Goal: Check status: Check status

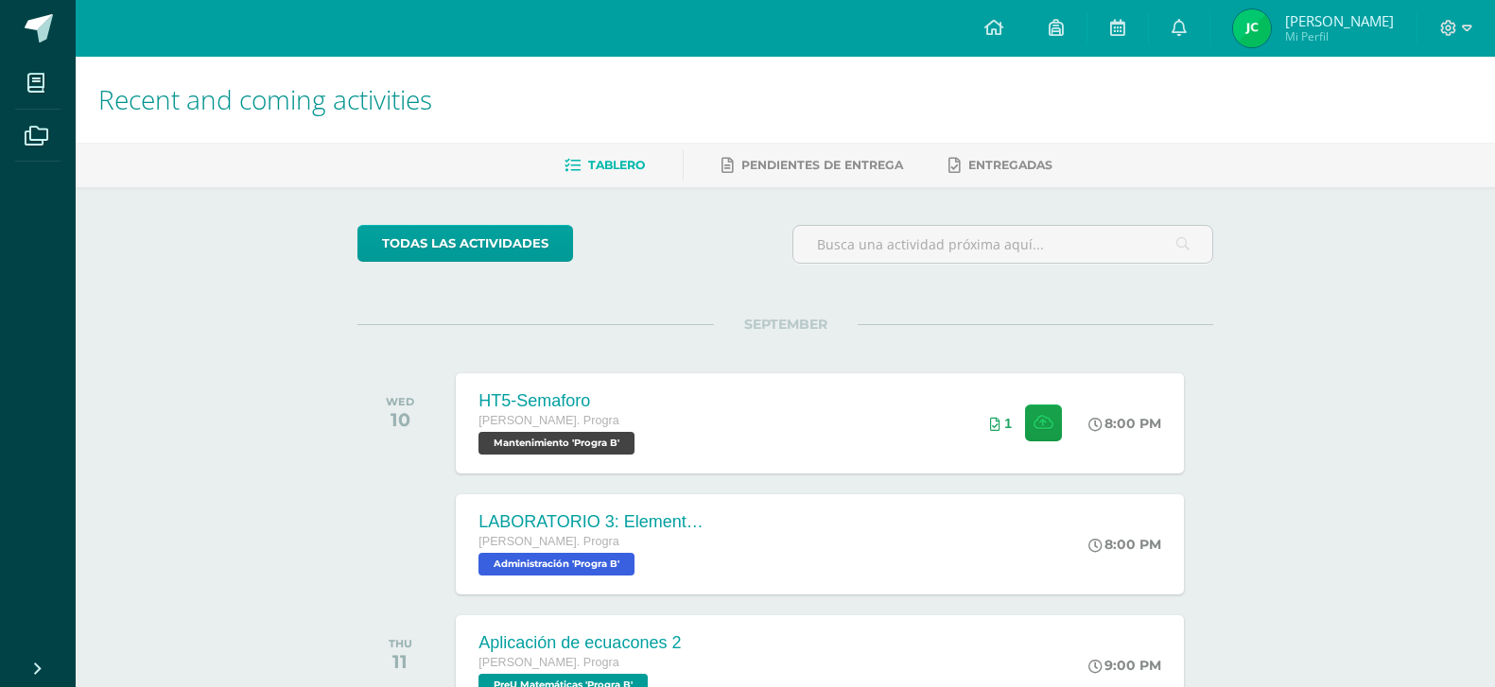
scroll to position [88, 0]
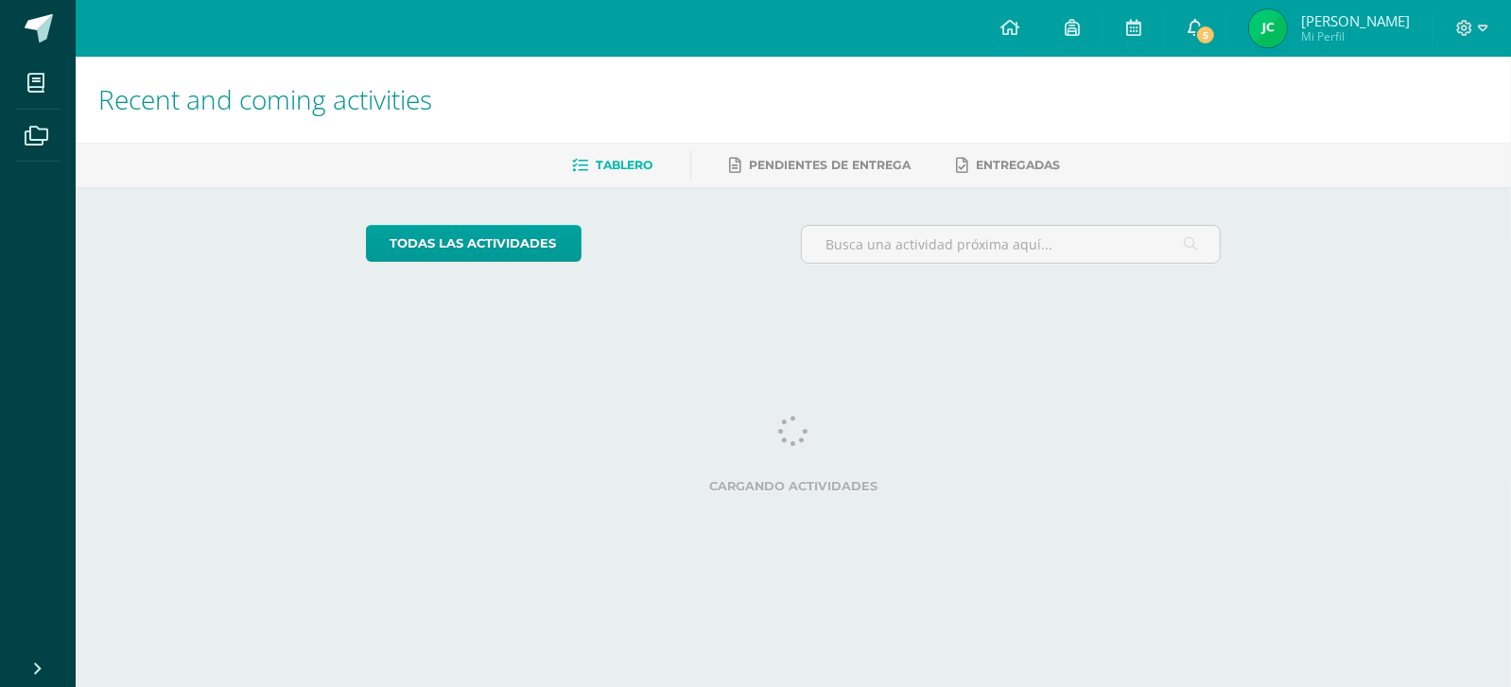
click at [1203, 26] on icon at bounding box center [1194, 27] width 15 height 17
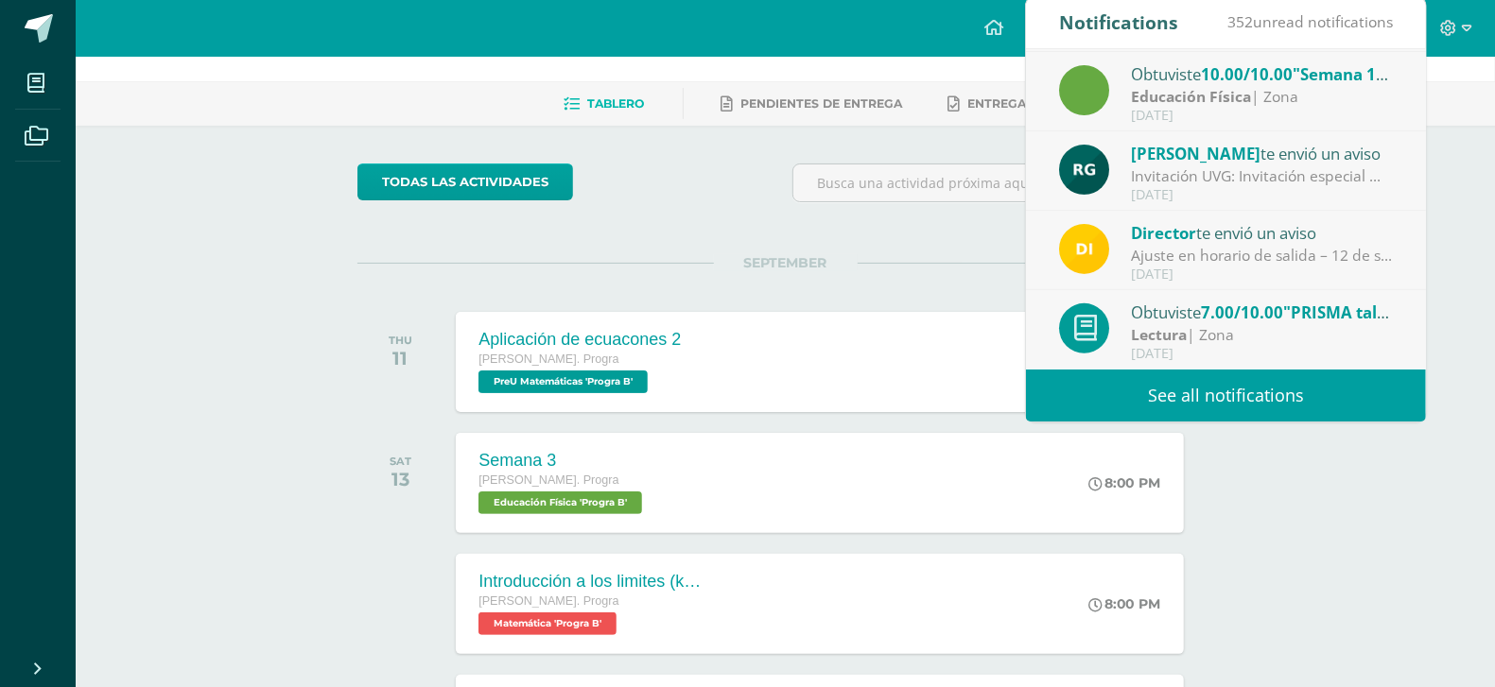
scroll to position [62, 0]
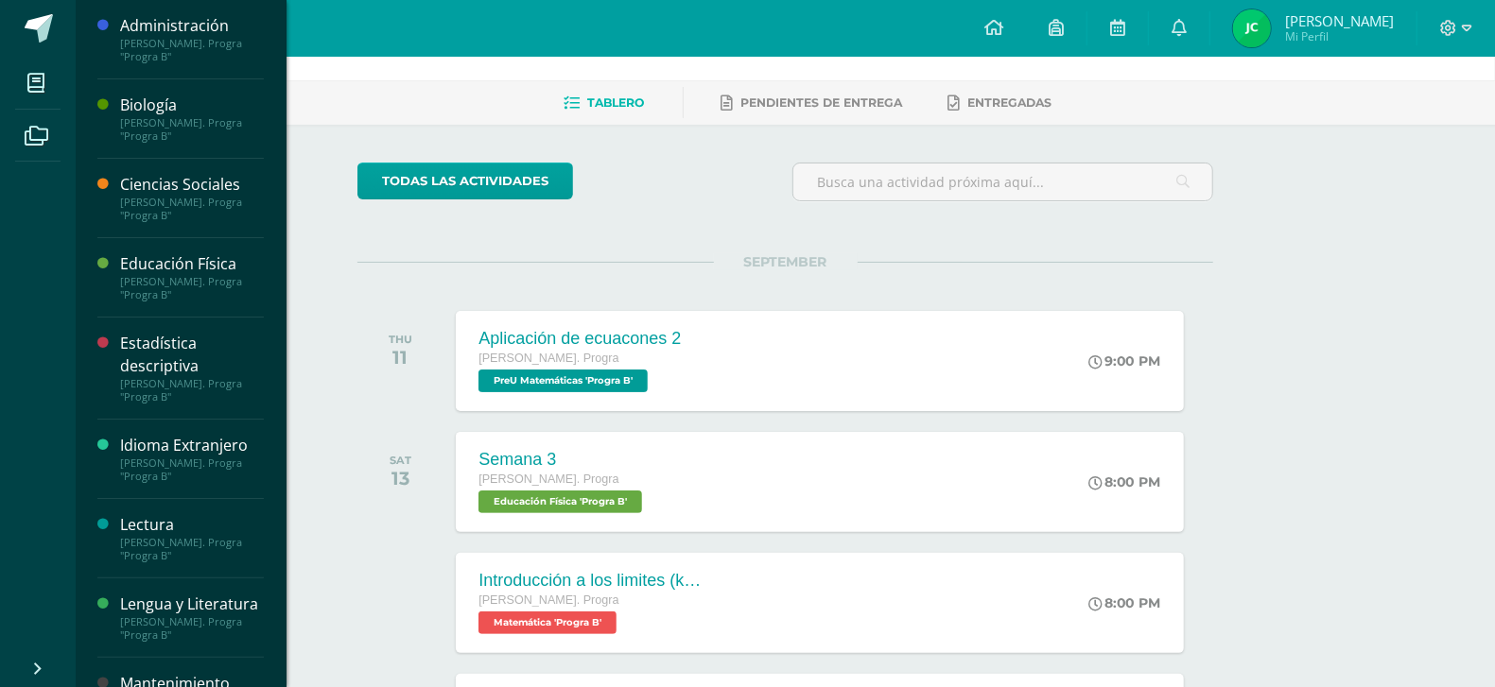
scroll to position [0, 0]
click at [182, 186] on div "Ciencias Sociales" at bounding box center [192, 185] width 144 height 22
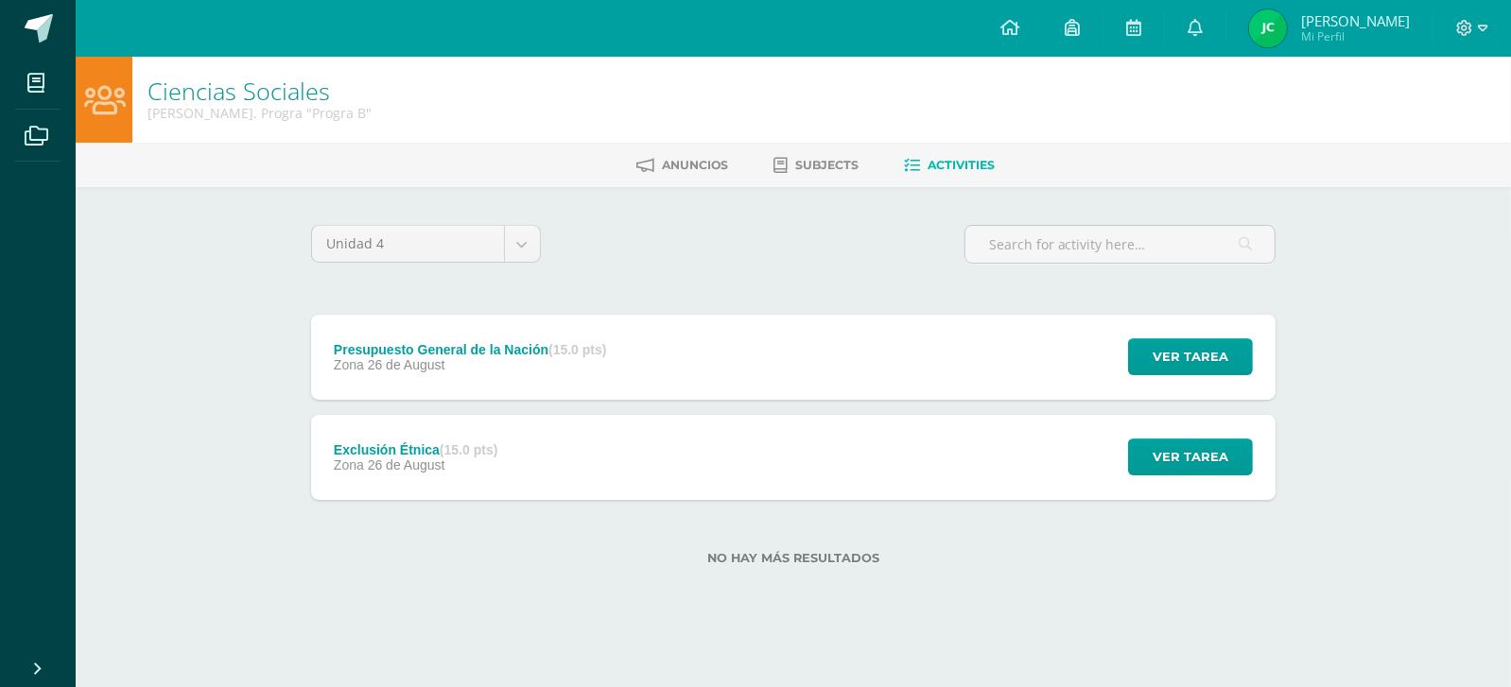
click at [1373, 24] on span "[PERSON_NAME]" at bounding box center [1355, 20] width 109 height 19
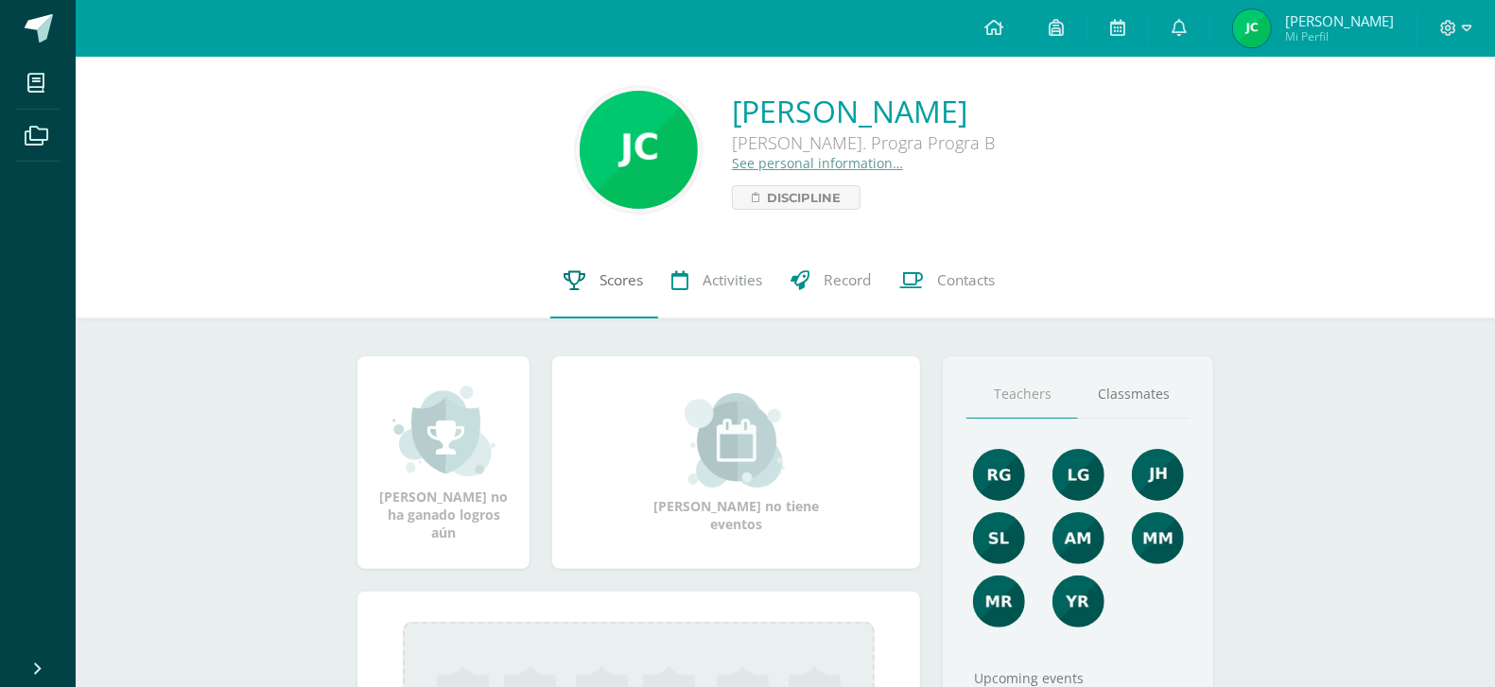
click at [611, 292] on link "Scores" at bounding box center [604, 281] width 108 height 76
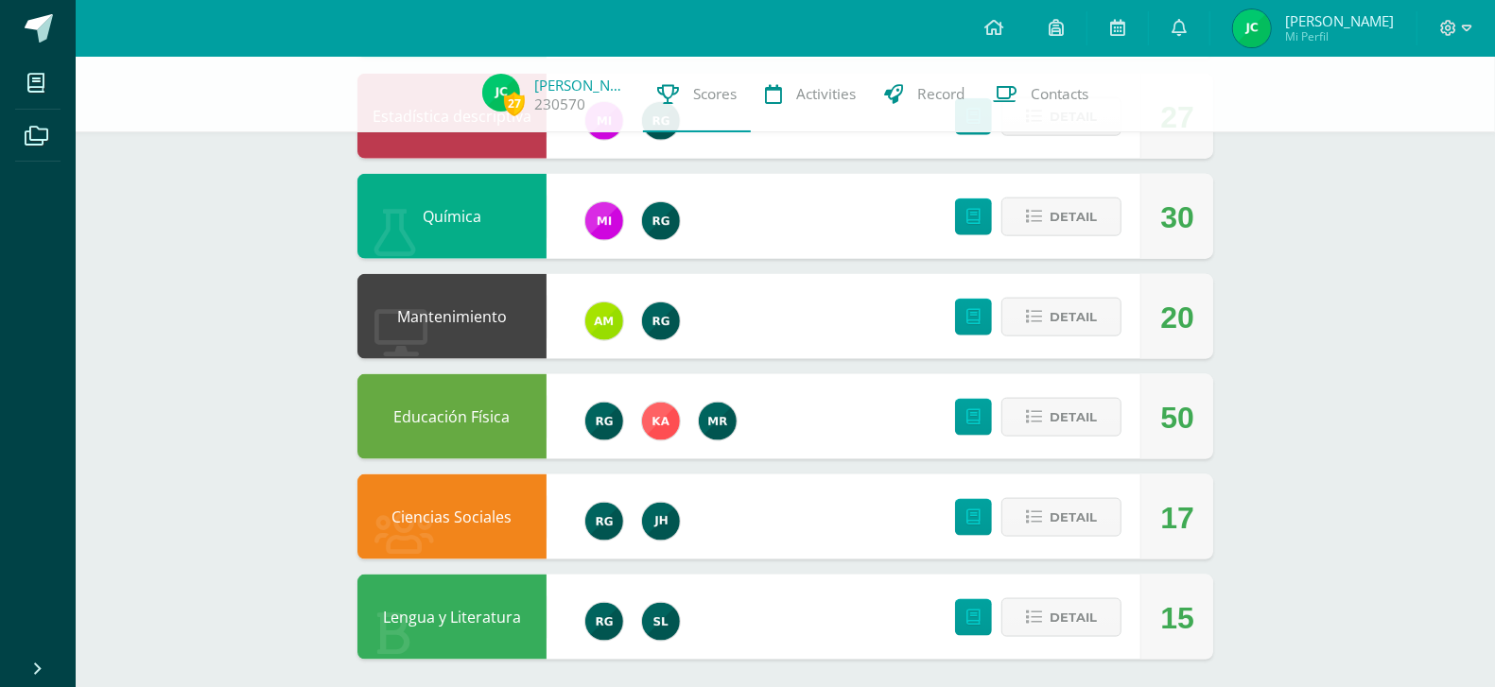
scroll to position [1331, 0]
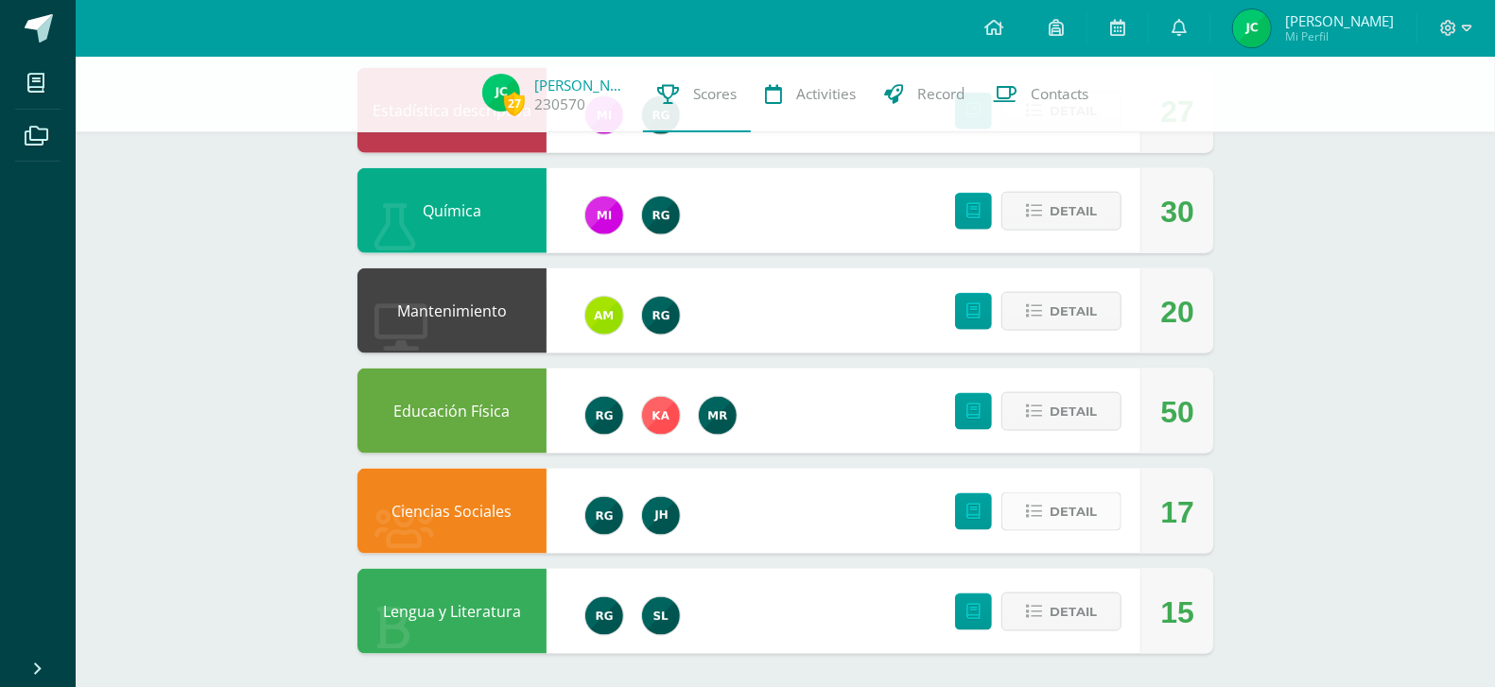
click at [1029, 497] on button "Detail" at bounding box center [1061, 512] width 120 height 39
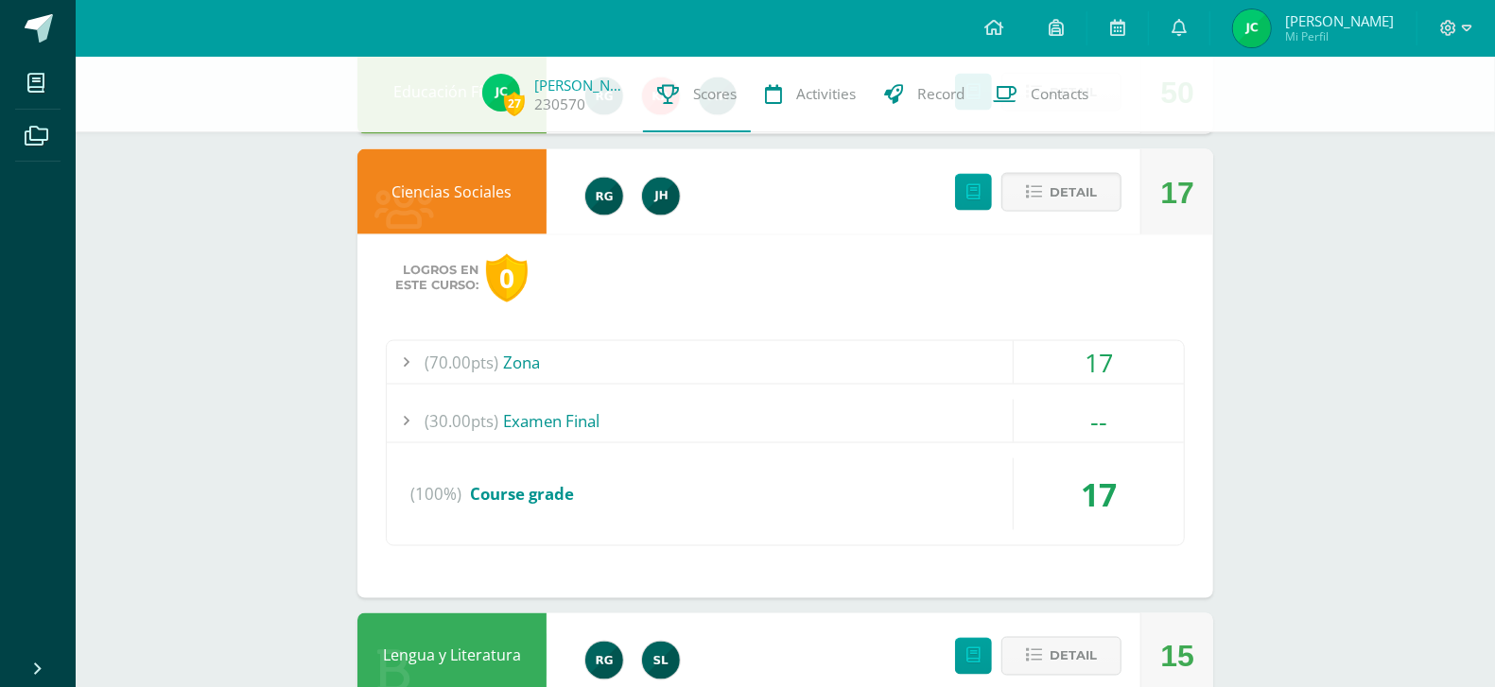
scroll to position [1650, 0]
click at [474, 365] on span "(70.00pts)" at bounding box center [461, 363] width 74 height 43
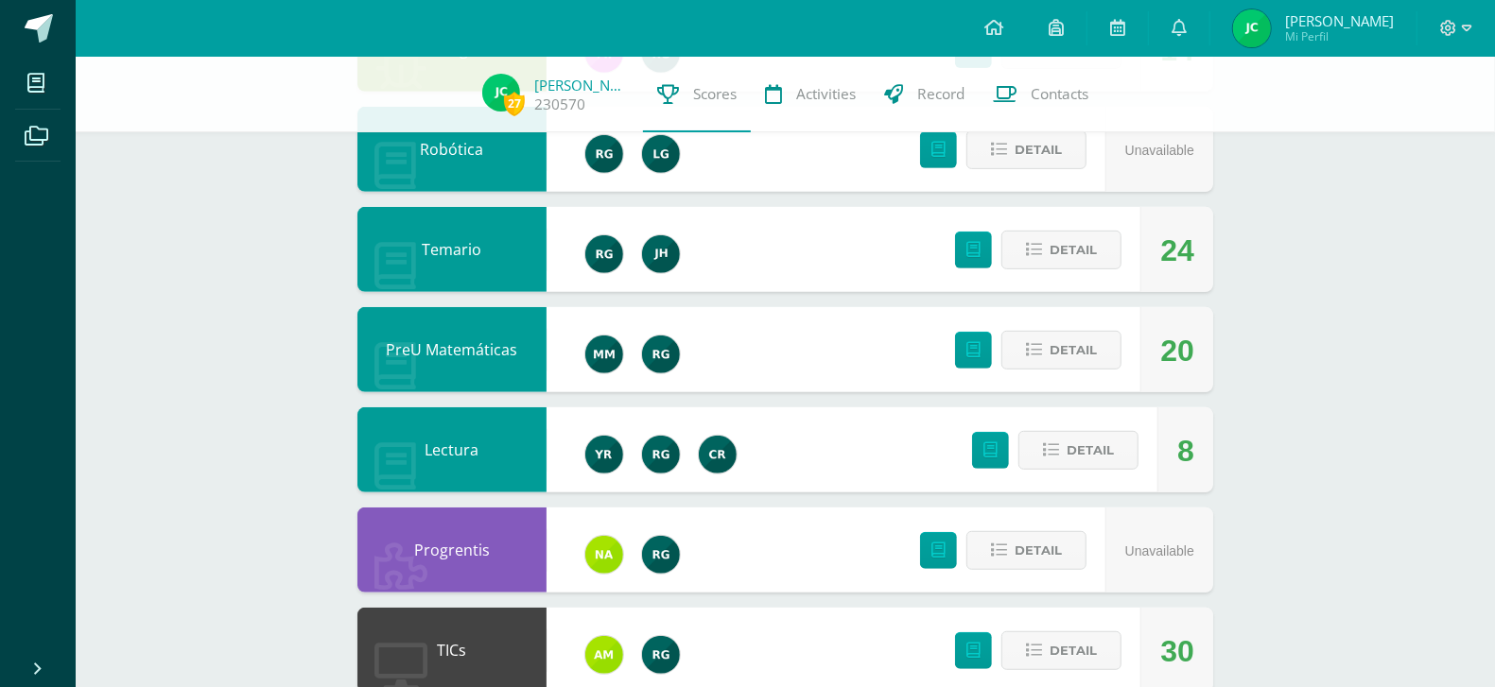
scroll to position [462, 0]
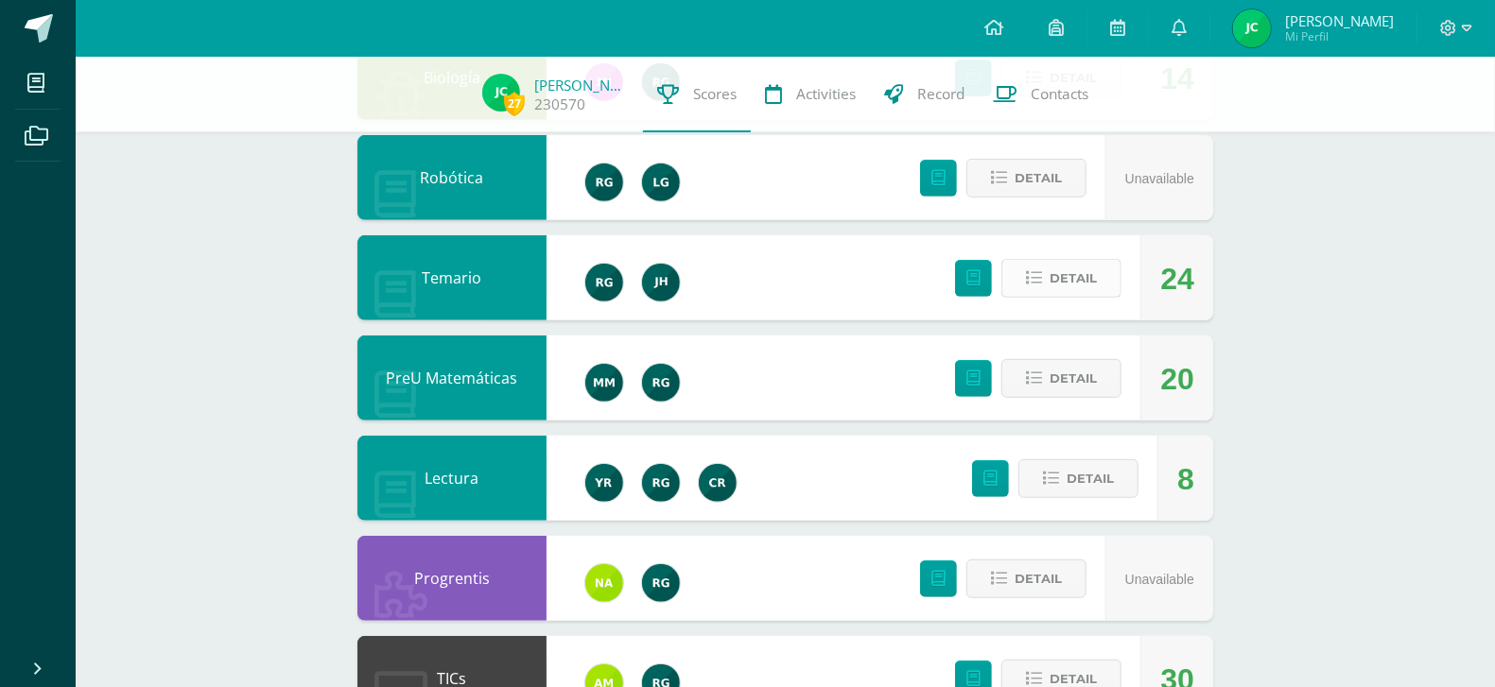
click at [1082, 281] on span "Detail" at bounding box center [1072, 278] width 47 height 35
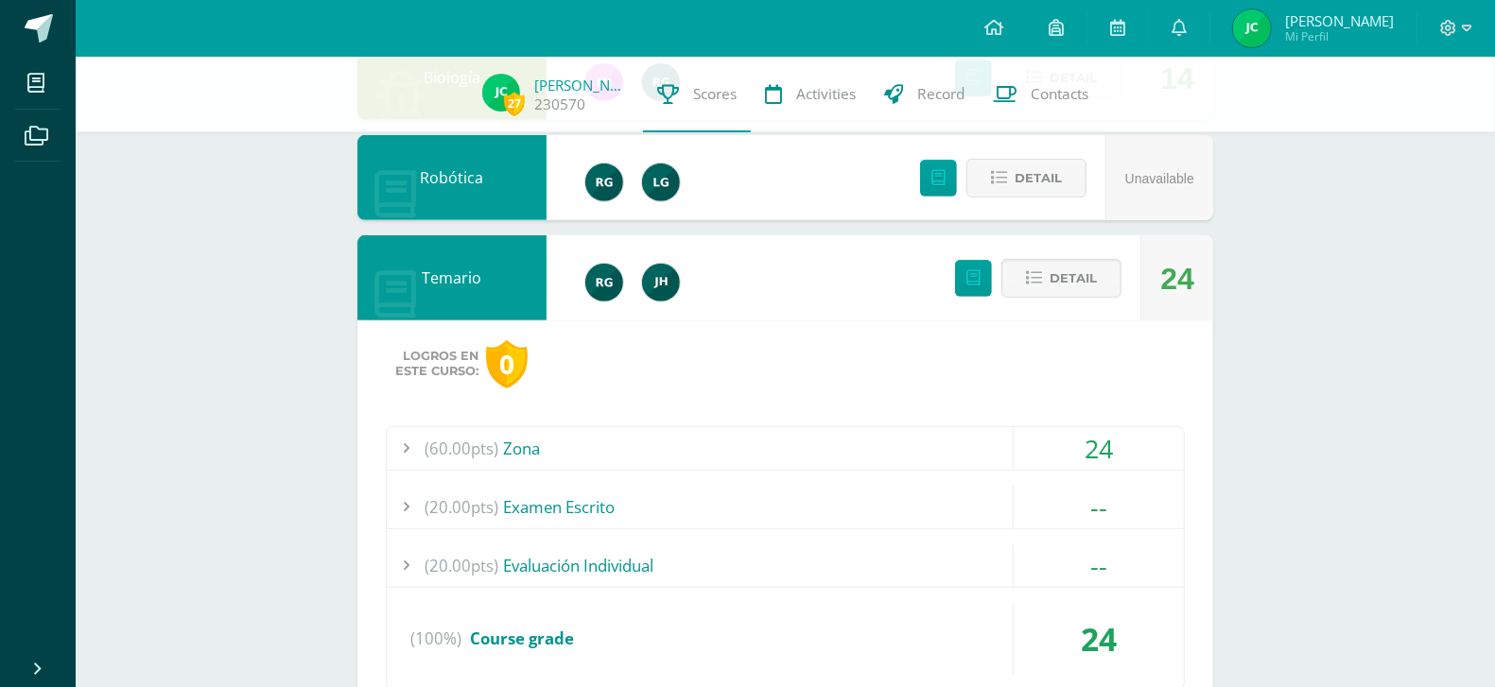
click at [472, 456] on span "(60.00pts)" at bounding box center [461, 448] width 74 height 43
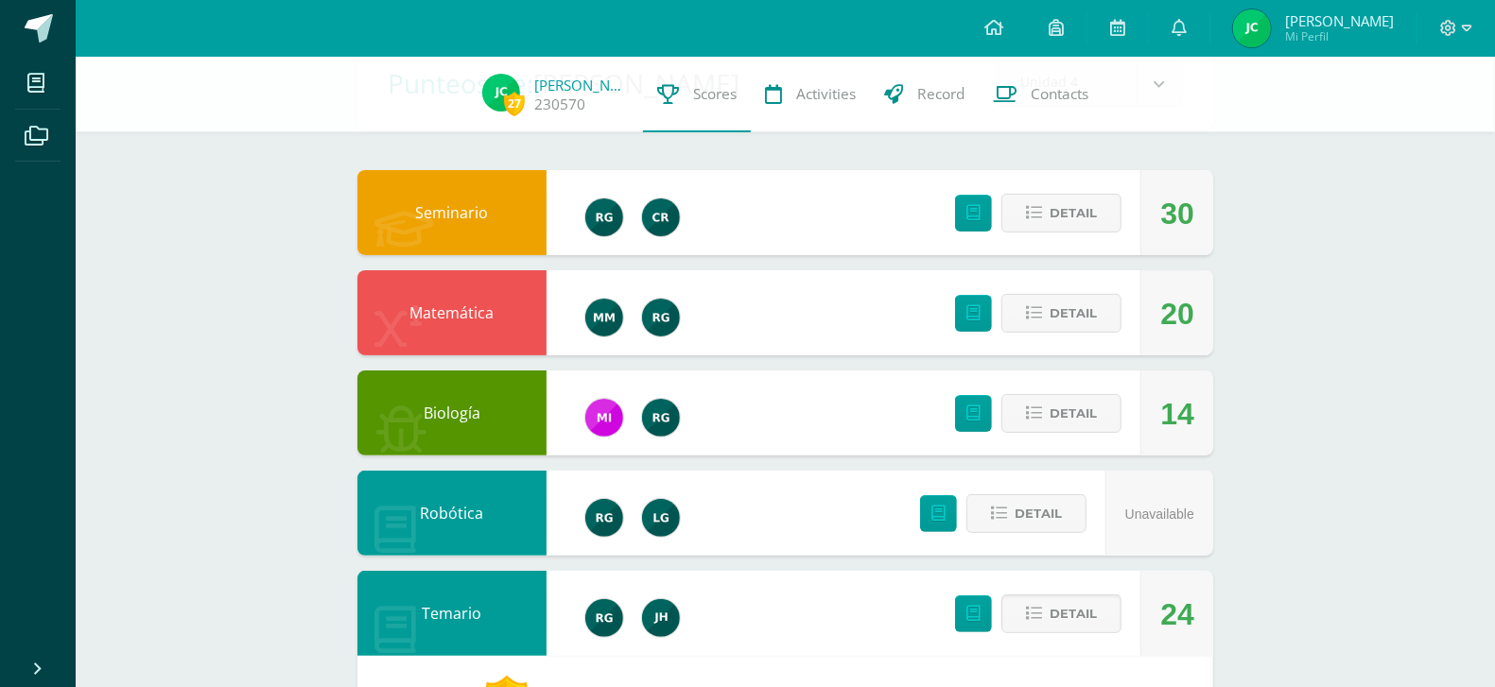
scroll to position [0, 0]
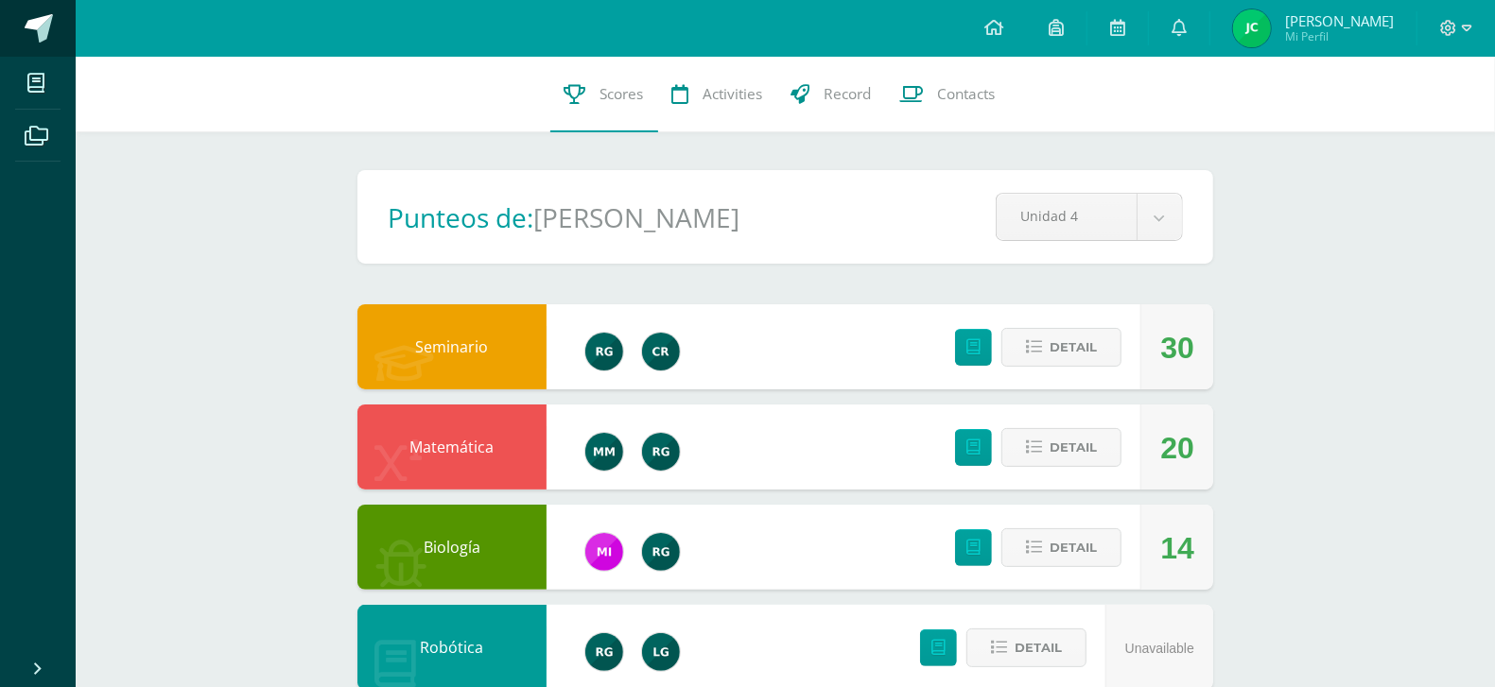
click at [51, 24] on span at bounding box center [39, 28] width 28 height 28
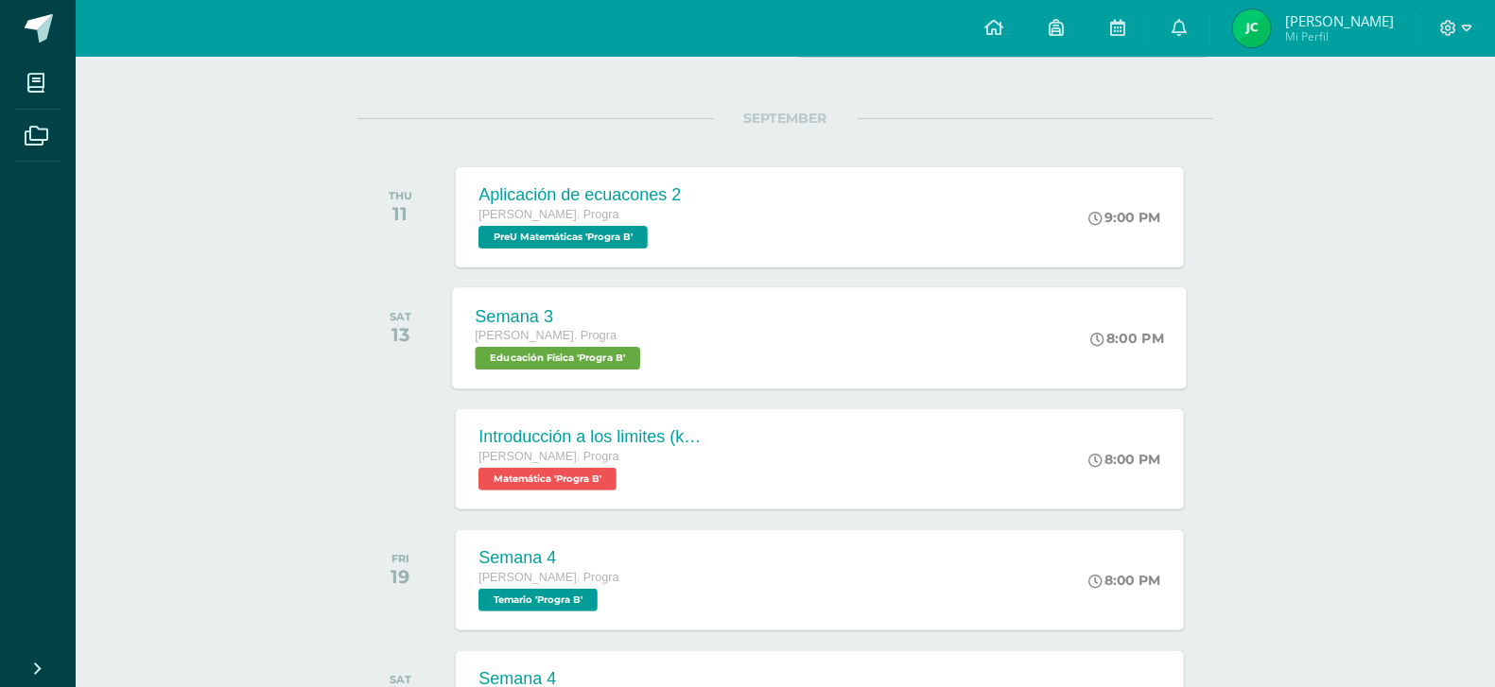
scroll to position [208, 0]
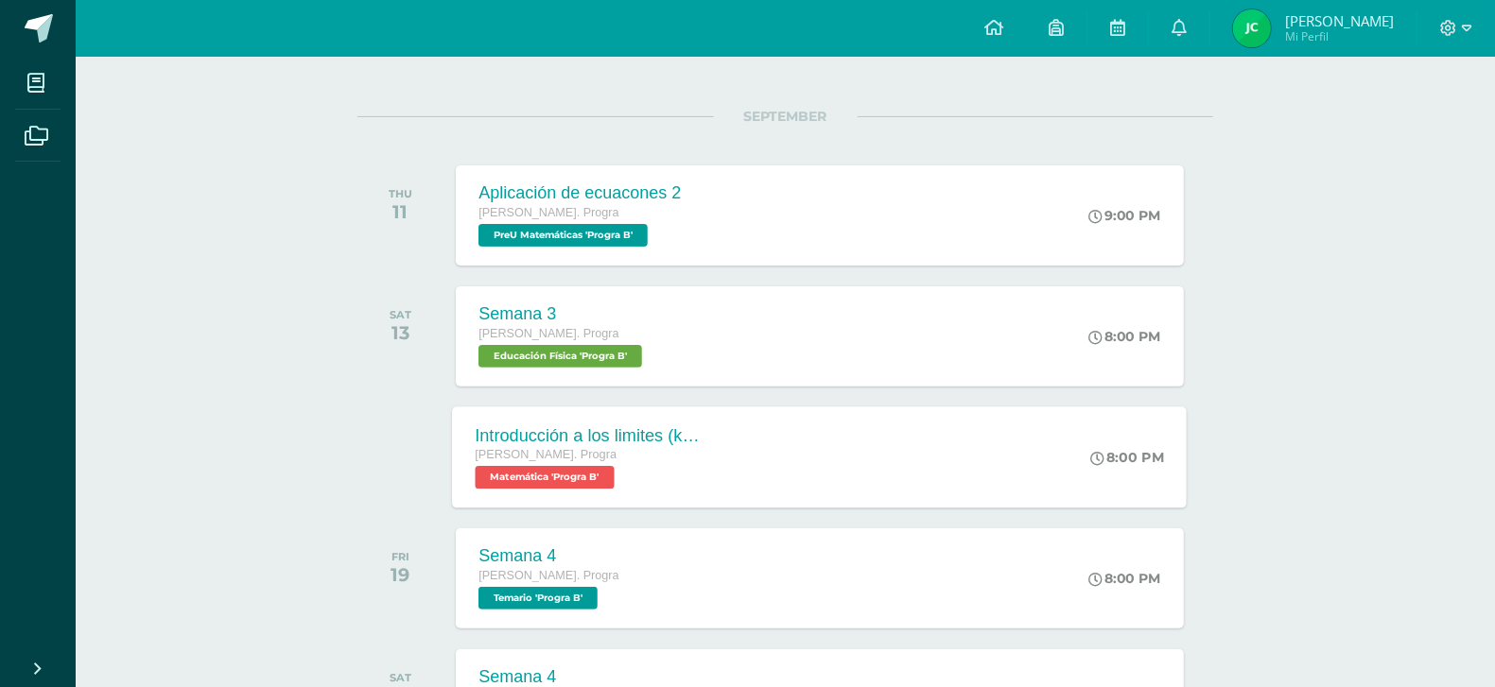
click at [771, 455] on div "Introducción a los limites ([PERSON_NAME]) [PERSON_NAME]. Progra Matemática 'Pr…" at bounding box center [820, 457] width 735 height 101
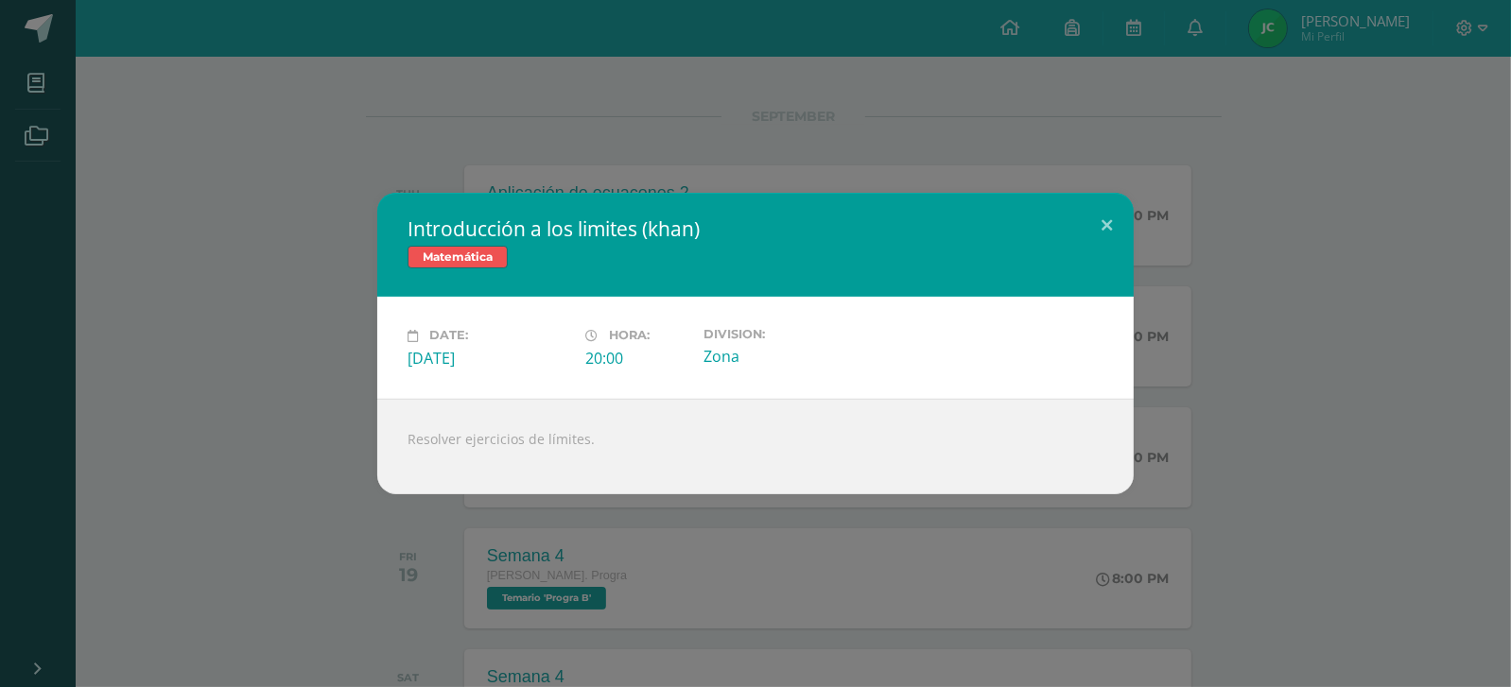
click at [310, 355] on div "Introducción a los limites ([PERSON_NAME]) Matemática Date: [DATE] Hora: 20:00 …" at bounding box center [756, 343] width 1496 height 301
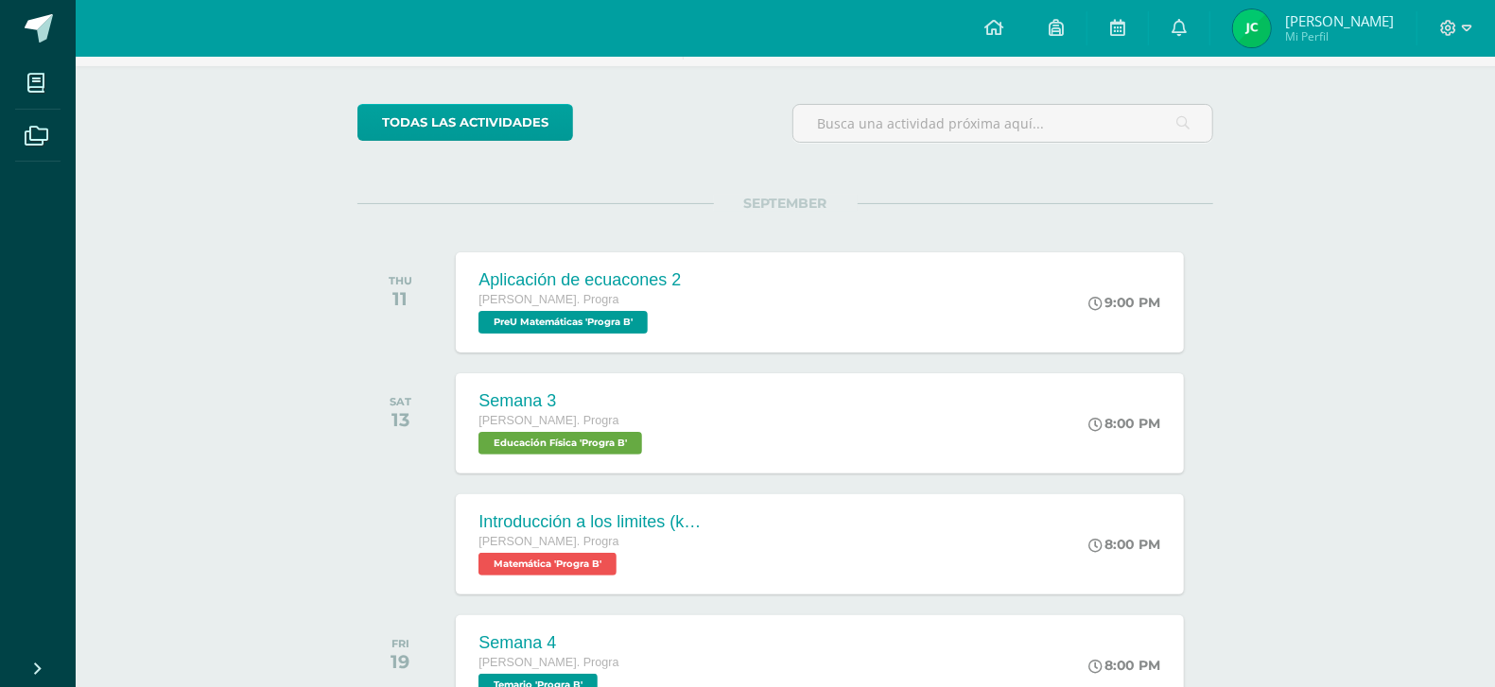
scroll to position [133, 0]
